Goal: Information Seeking & Learning: Find specific page/section

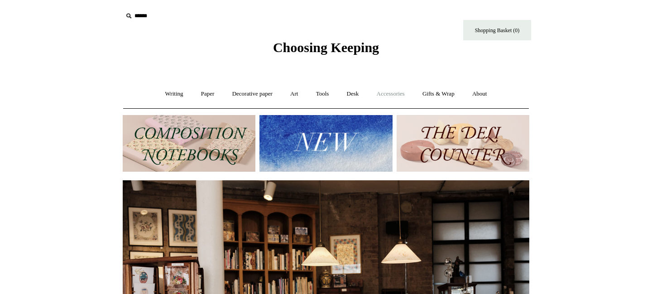
click at [390, 95] on link "Accessories +" at bounding box center [391, 94] width 44 height 24
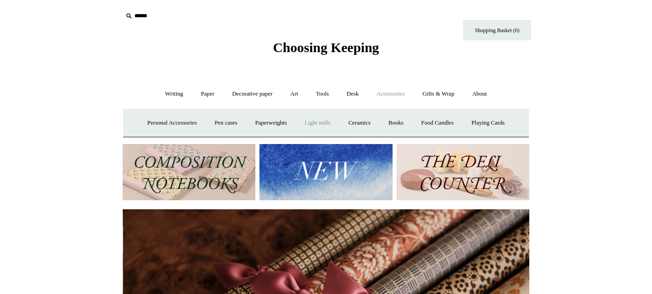
scroll to position [0, 814]
click at [327, 122] on link "Light mills" at bounding box center [318, 123] width 42 height 24
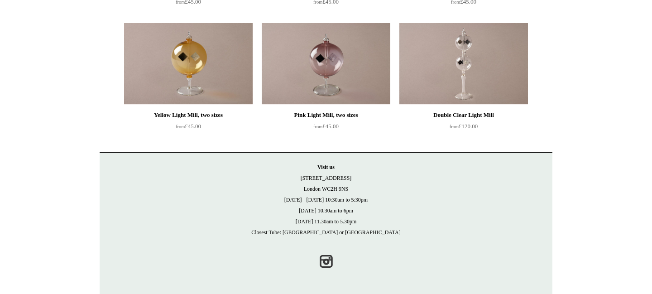
scroll to position [32, 0]
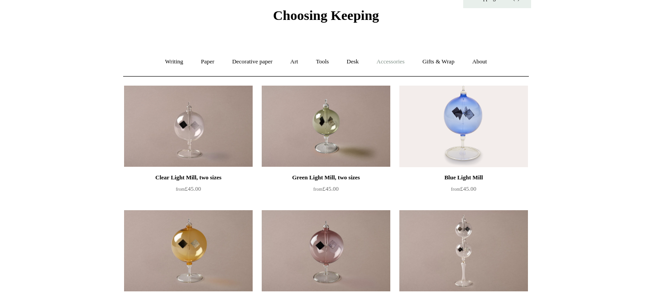
click at [383, 54] on link "Accessories +" at bounding box center [391, 62] width 44 height 24
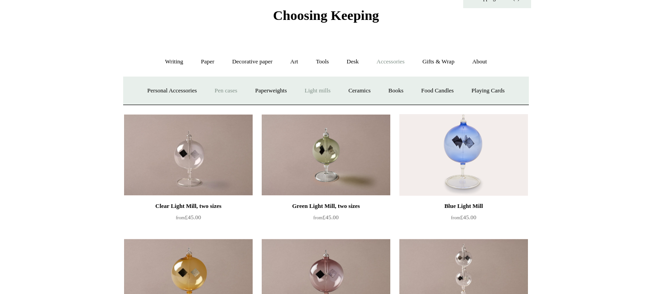
click at [225, 87] on link "Pen cases" at bounding box center [226, 91] width 39 height 24
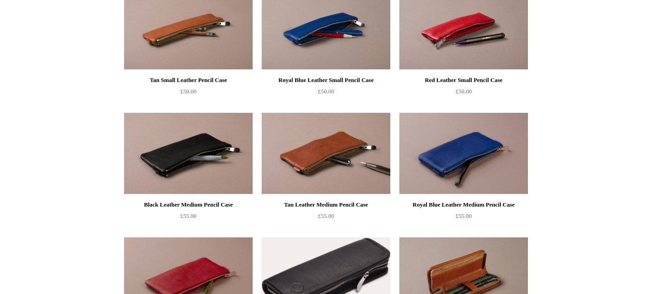
scroll to position [382, 0]
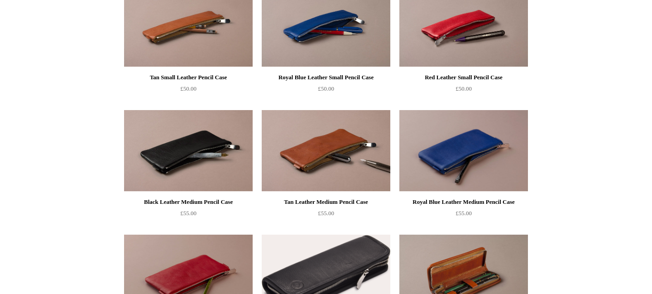
click at [303, 42] on img at bounding box center [326, 27] width 129 height 82
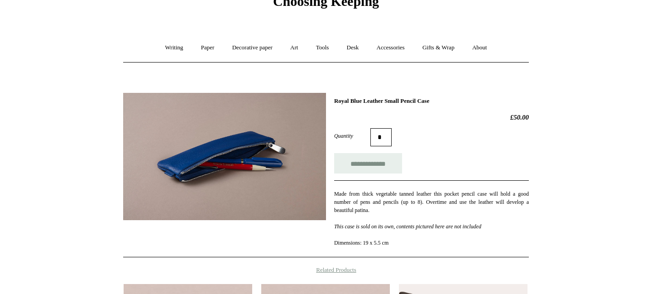
scroll to position [53, 0]
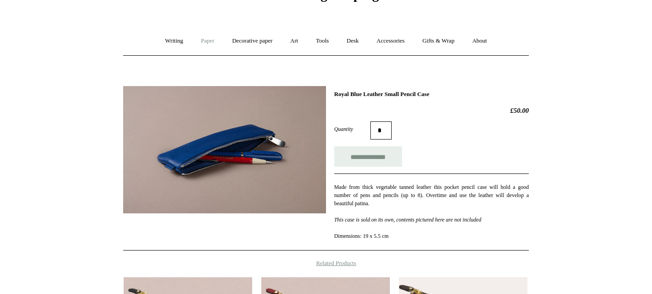
click at [200, 39] on link "Paper +" at bounding box center [208, 41] width 30 height 24
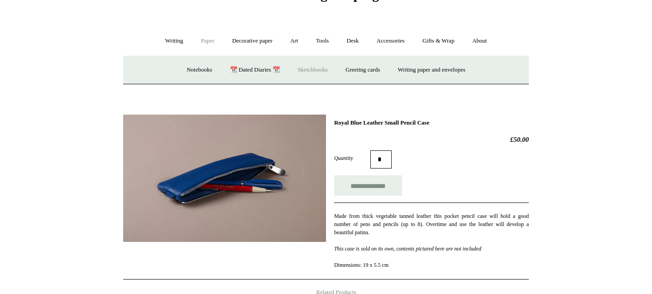
click at [300, 67] on link "Sketchbooks +" at bounding box center [313, 70] width 46 height 24
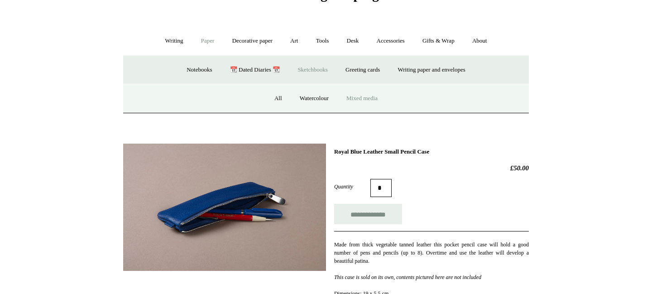
click at [364, 98] on link "Mixed media" at bounding box center [362, 99] width 48 height 24
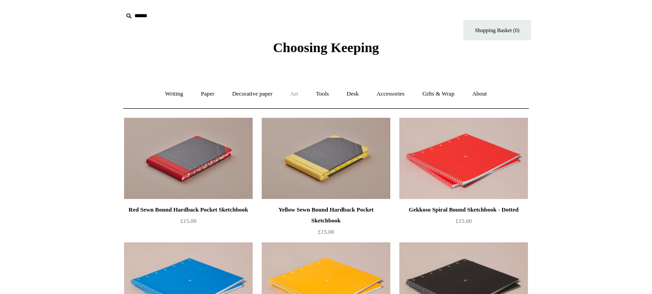
click at [295, 95] on link "Art +" at bounding box center [294, 94] width 24 height 24
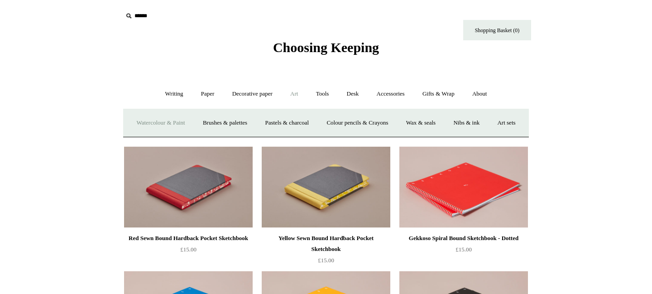
click at [182, 120] on link "Watercolour & Paint" at bounding box center [160, 123] width 65 height 24
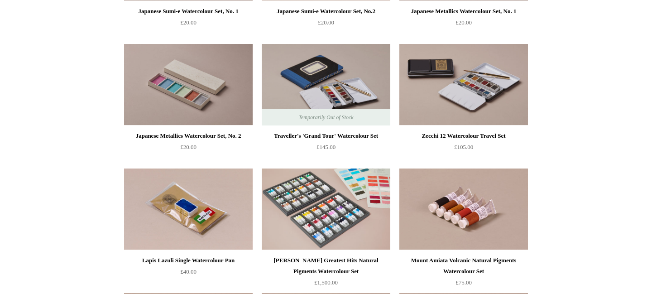
scroll to position [1391, 0]
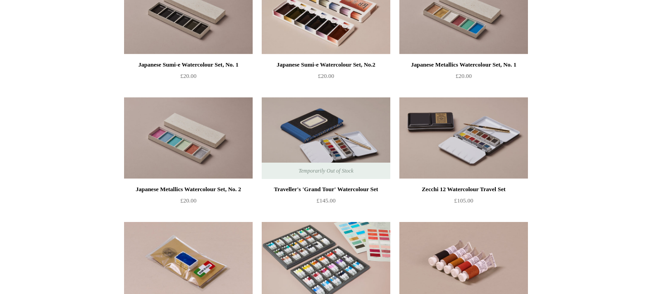
click at [516, 145] on img at bounding box center [464, 138] width 129 height 82
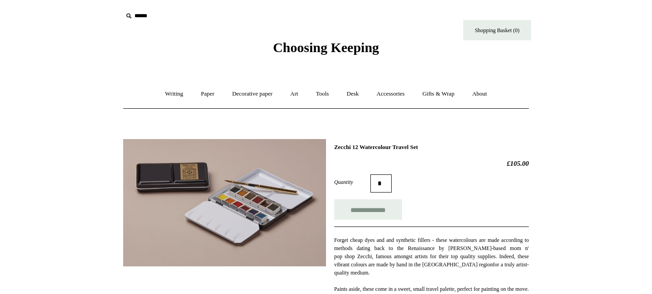
click at [139, 16] on input "text" at bounding box center [178, 16] width 111 height 17
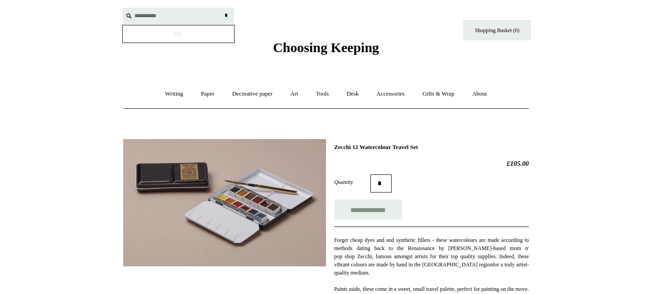
type input "**********"
click at [222, 8] on input "*" at bounding box center [226, 16] width 9 height 16
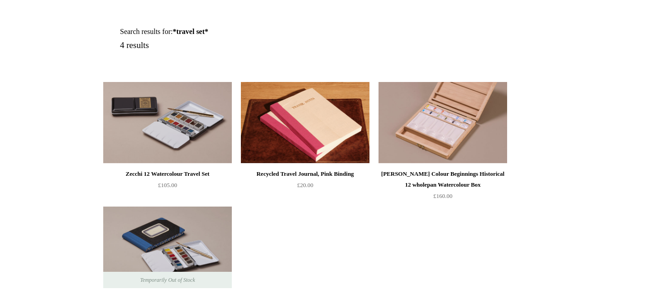
scroll to position [187, 0]
